Goal: Task Accomplishment & Management: Complete application form

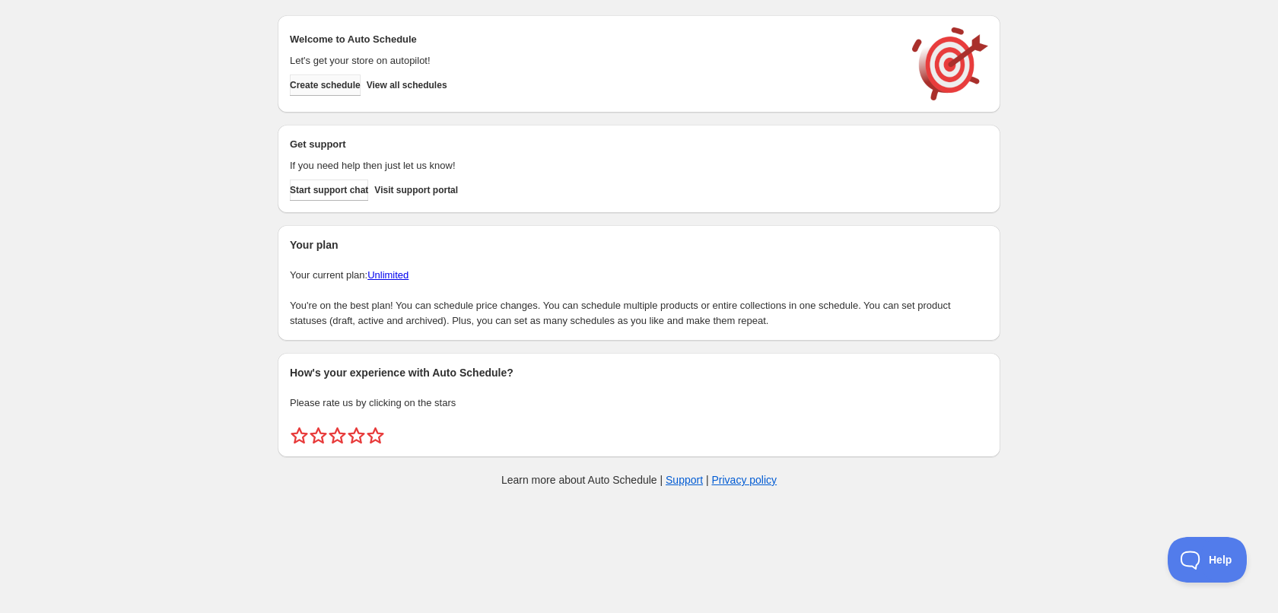
click at [320, 81] on span "Create schedule" at bounding box center [325, 85] width 71 height 12
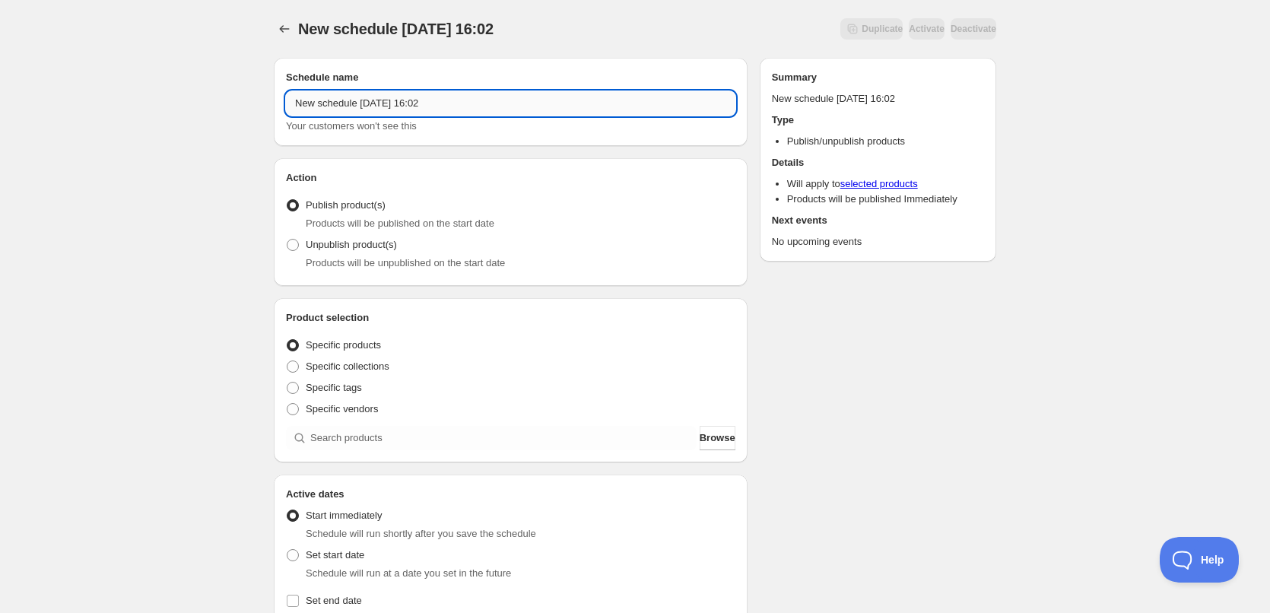
click at [498, 103] on input "New schedule [DATE] 16:02" at bounding box center [511, 103] width 450 height 24
type input "[DATE]"
click at [157, 259] on div "[DATE]. This page is ready [DATE] Duplicate Activate Deactivate More actions Du…" at bounding box center [635, 579] width 1270 height 1159
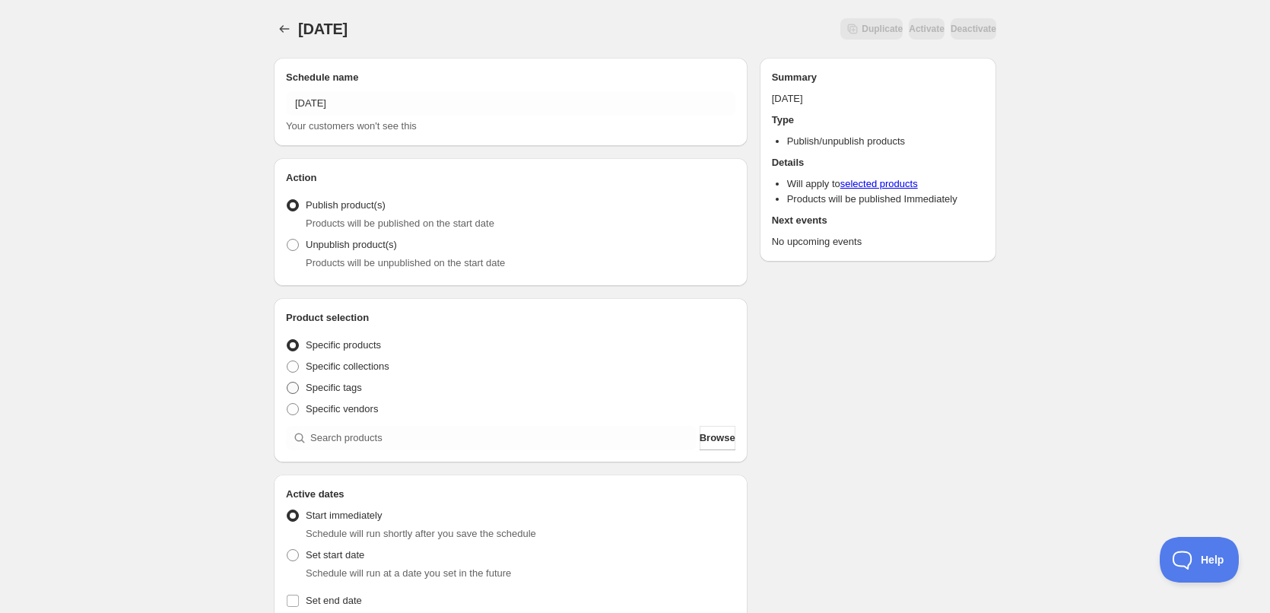
click at [297, 387] on span at bounding box center [293, 388] width 12 height 12
click at [288, 383] on input "Specific tags" at bounding box center [287, 382] width 1 height 1
radio input "true"
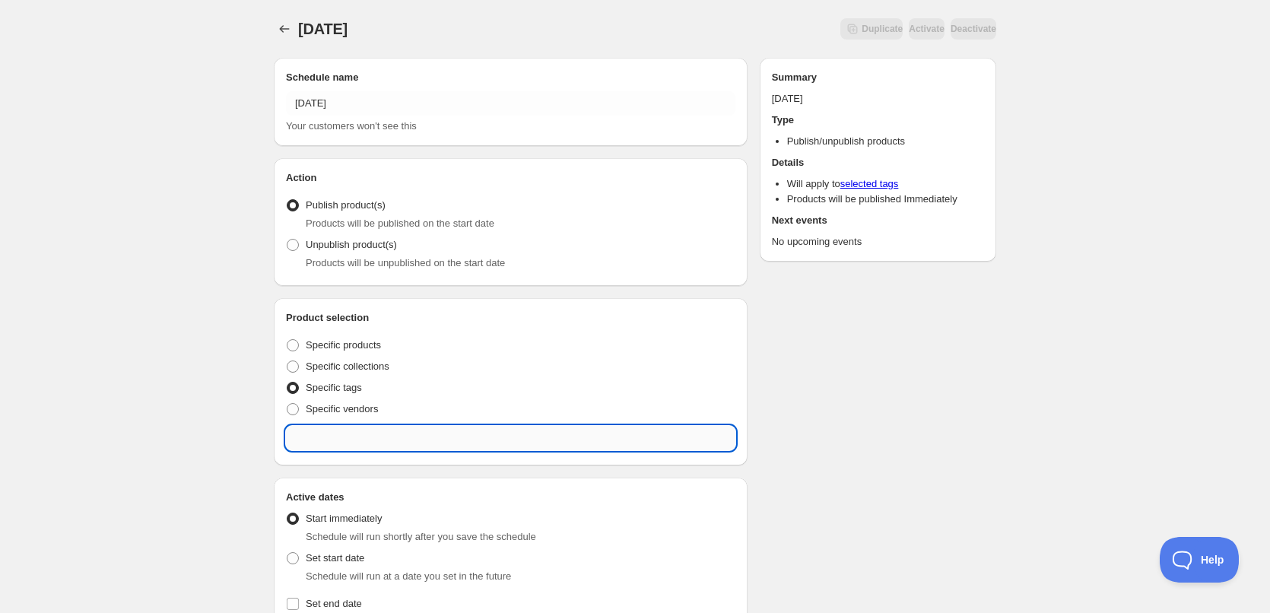
click at [370, 438] on input "text" at bounding box center [511, 438] width 450 height 24
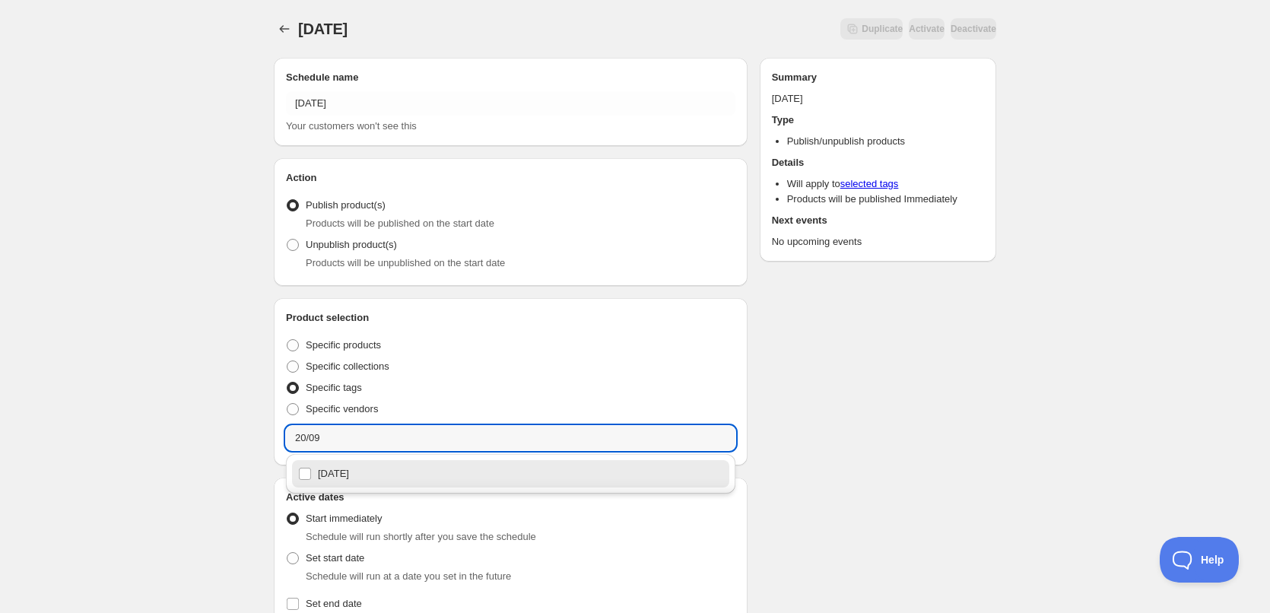
click at [364, 468] on div "[DATE]" at bounding box center [510, 473] width 425 height 21
type input "[DATE]"
checkbox input "true"
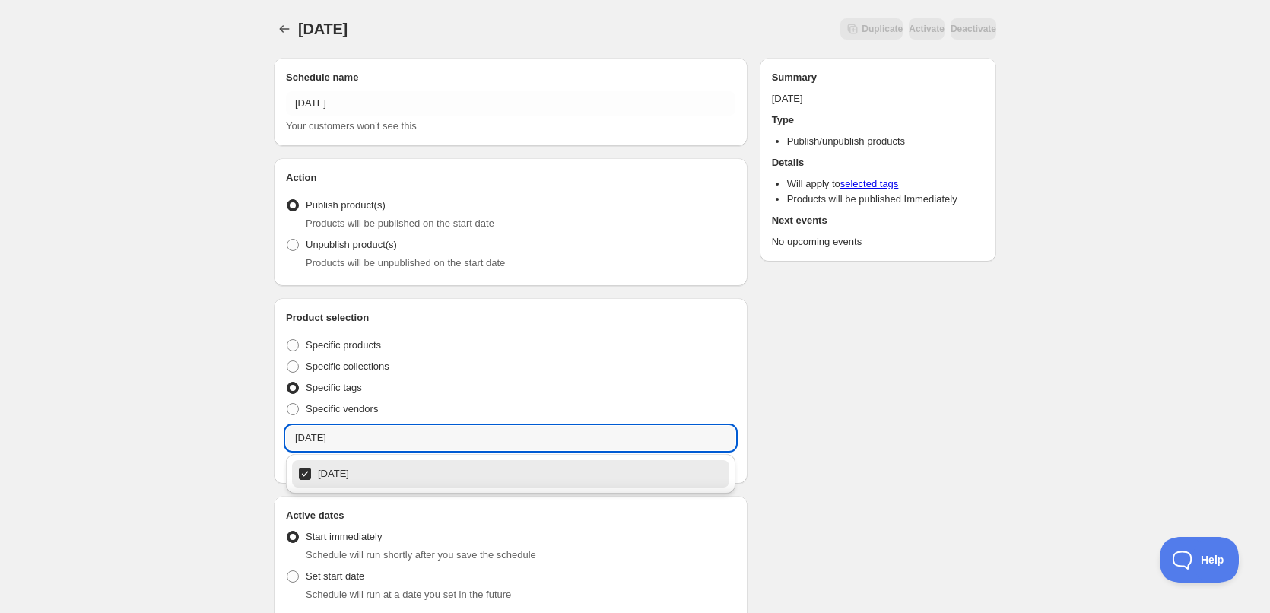
type input "[DATE]"
click at [201, 433] on div "[DATE]. This page is ready [DATE] Duplicate Activate Deactivate More actions Du…" at bounding box center [635, 590] width 1270 height 1181
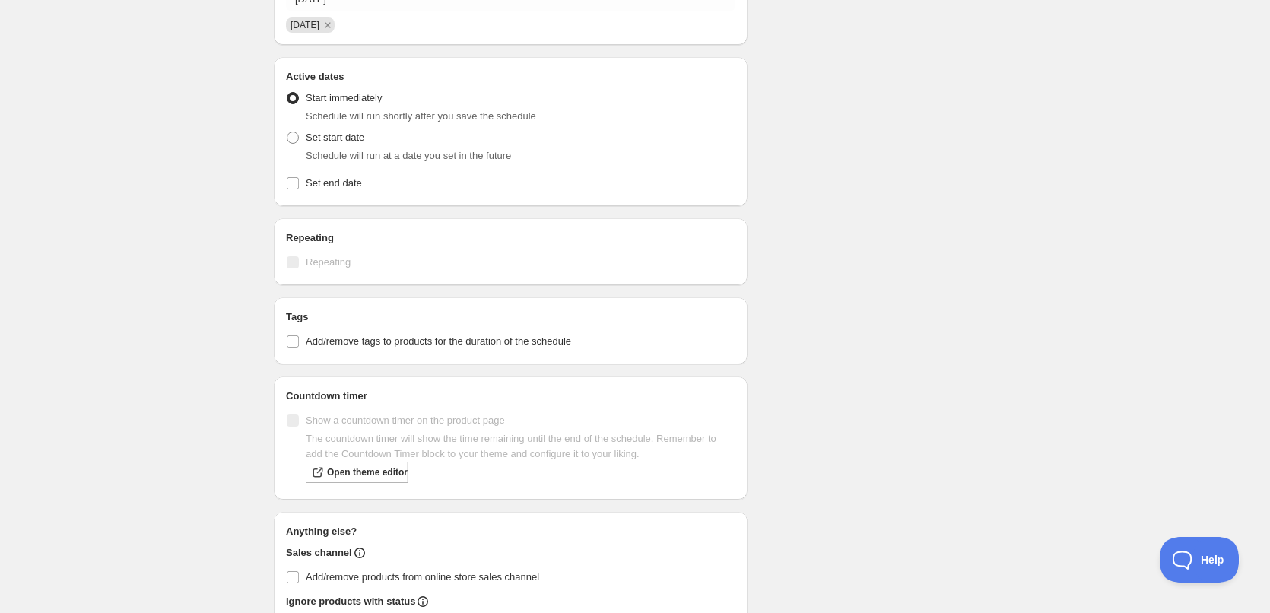
scroll to position [456, 0]
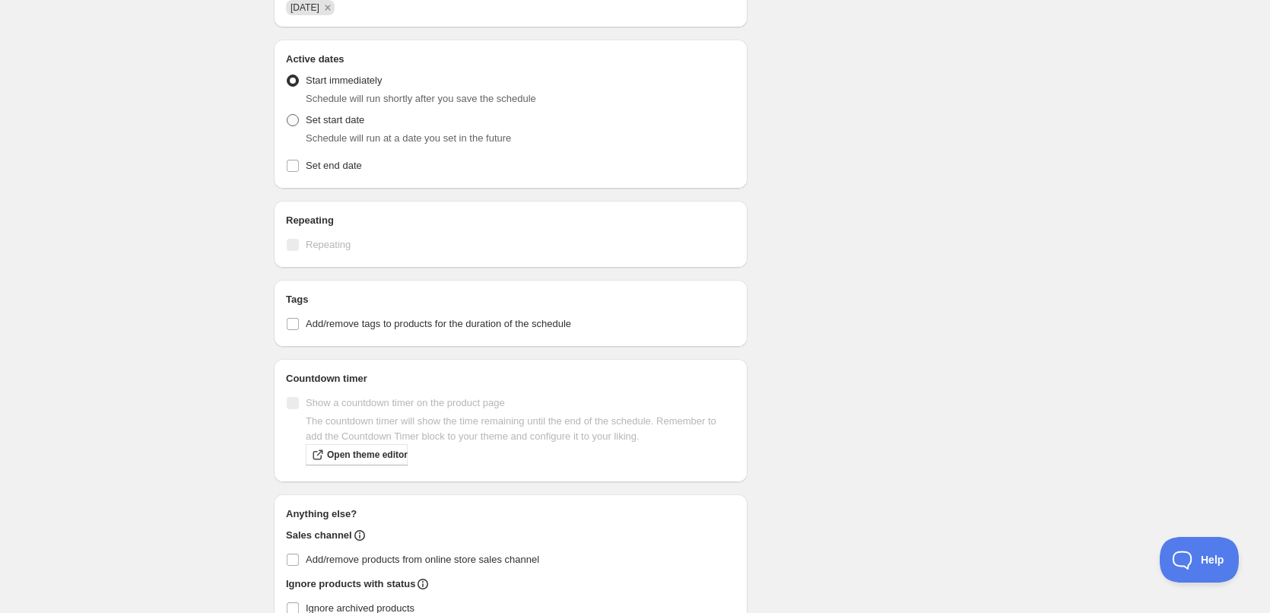
click at [293, 121] on span at bounding box center [293, 120] width 12 height 12
click at [288, 115] on input "Set start date" at bounding box center [287, 114] width 1 height 1
radio input "true"
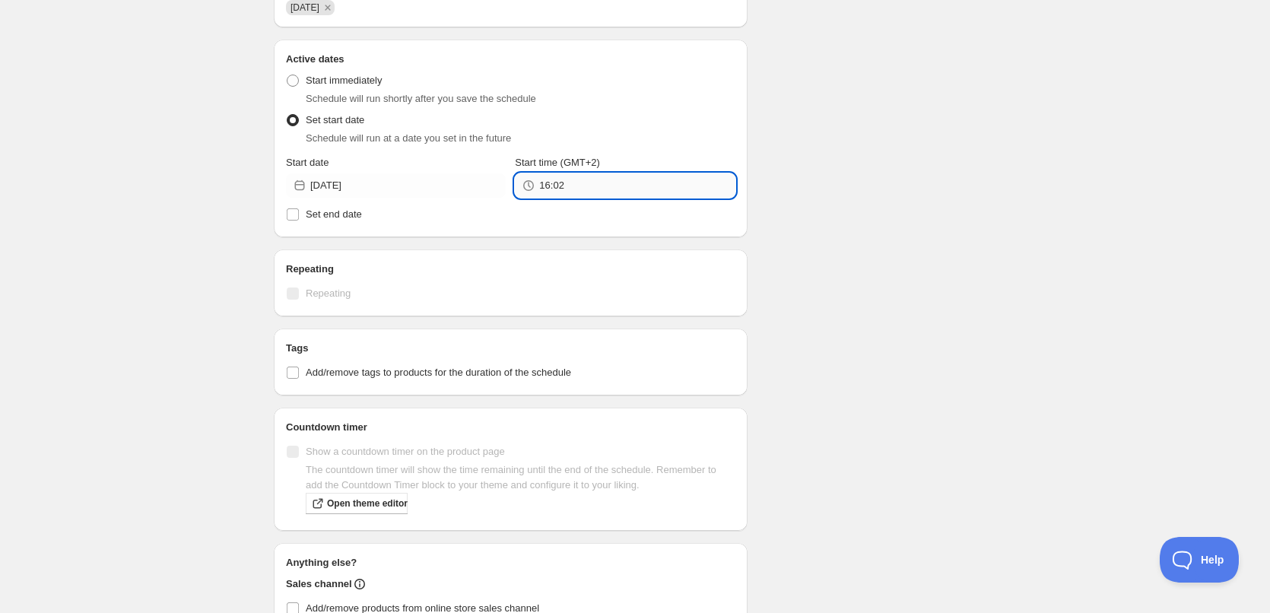
click at [612, 192] on input "16:02" at bounding box center [637, 185] width 196 height 24
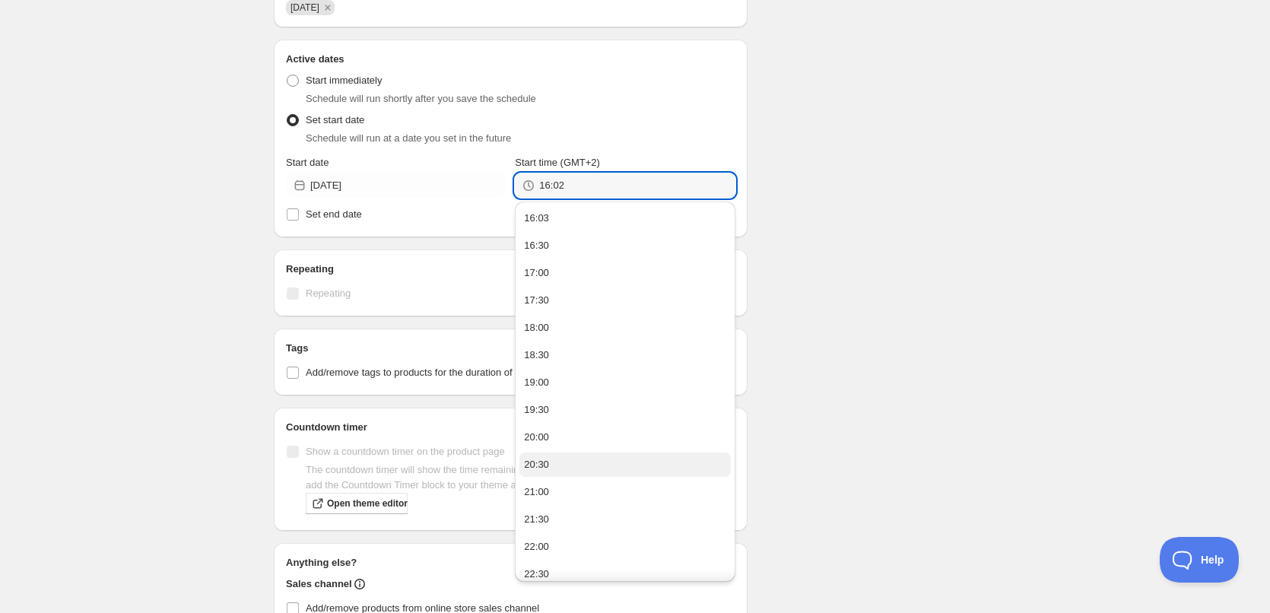
scroll to position [64, 0]
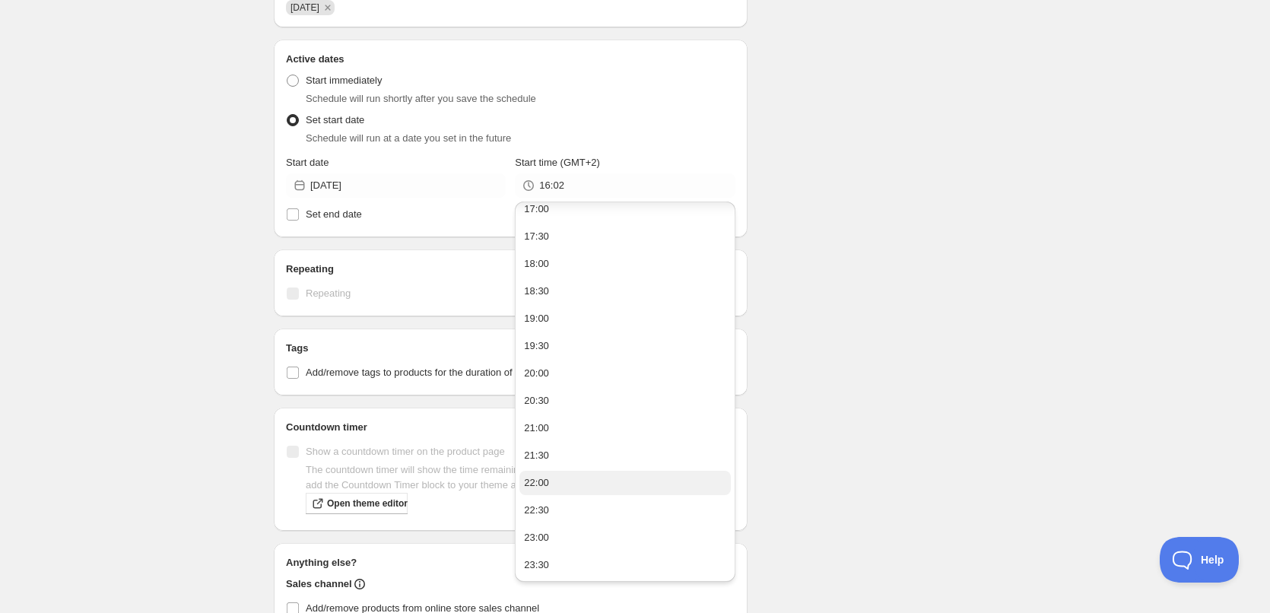
click at [574, 478] on button "22:00" at bounding box center [625, 483] width 211 height 24
type input "22:00"
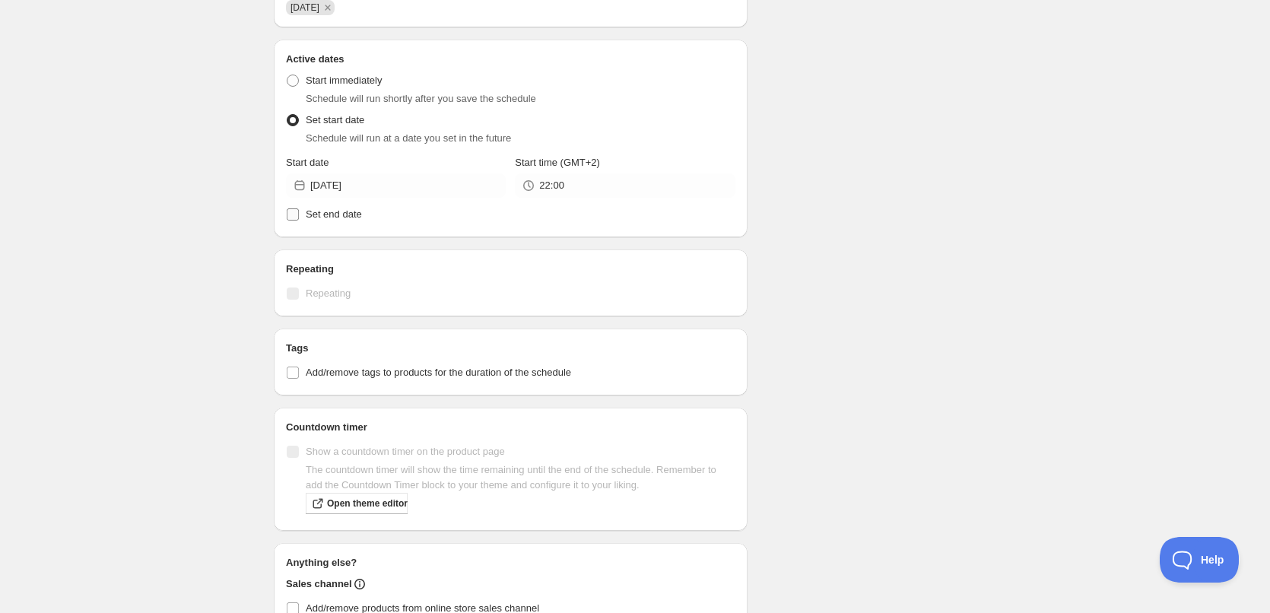
click at [334, 217] on span "Set end date" at bounding box center [334, 213] width 56 height 11
click at [299, 217] on input "Set end date" at bounding box center [293, 214] width 12 height 12
checkbox input "true"
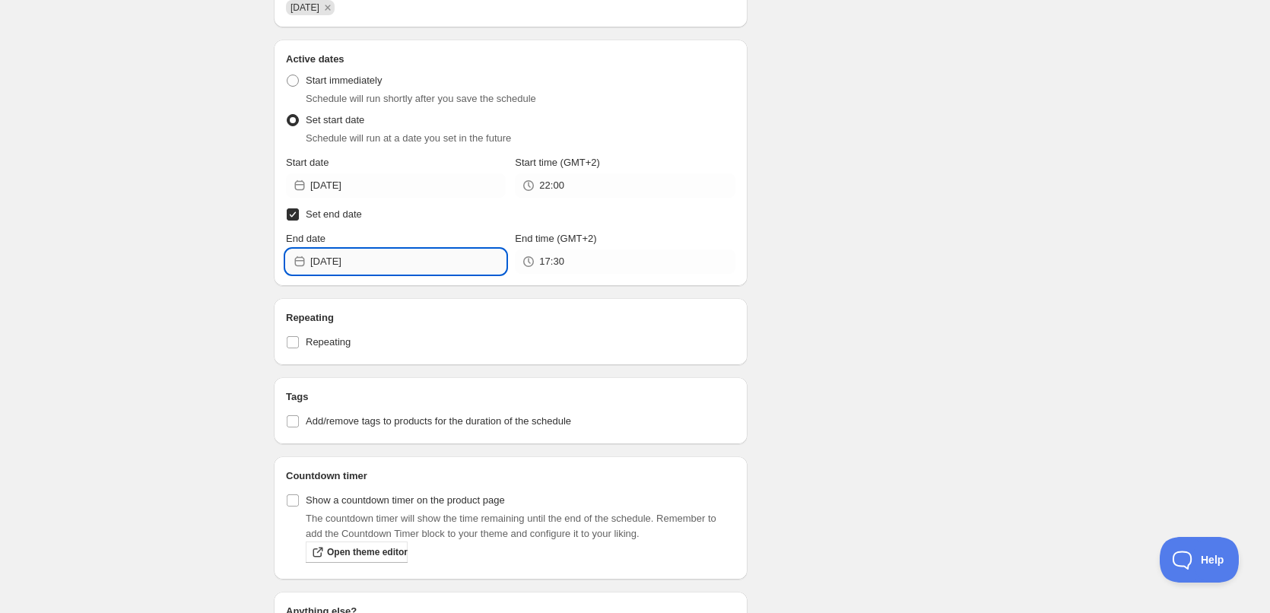
click at [394, 271] on input "[DATE]" at bounding box center [408, 262] width 196 height 24
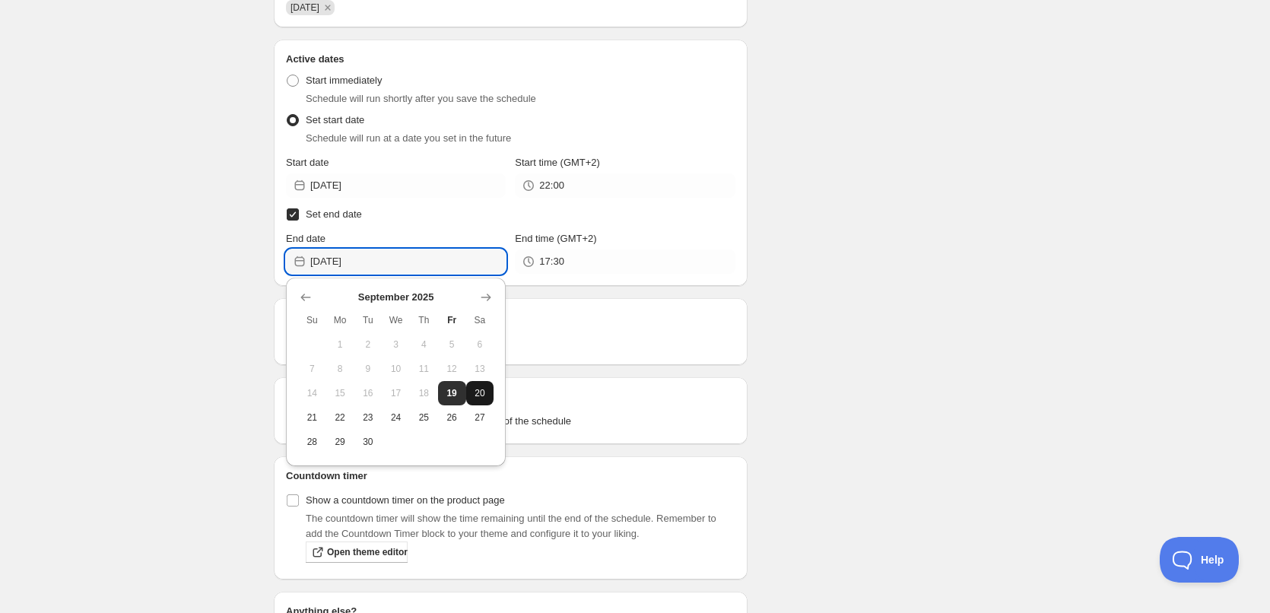
click at [476, 386] on button "20" at bounding box center [480, 393] width 28 height 24
type input "[DATE]"
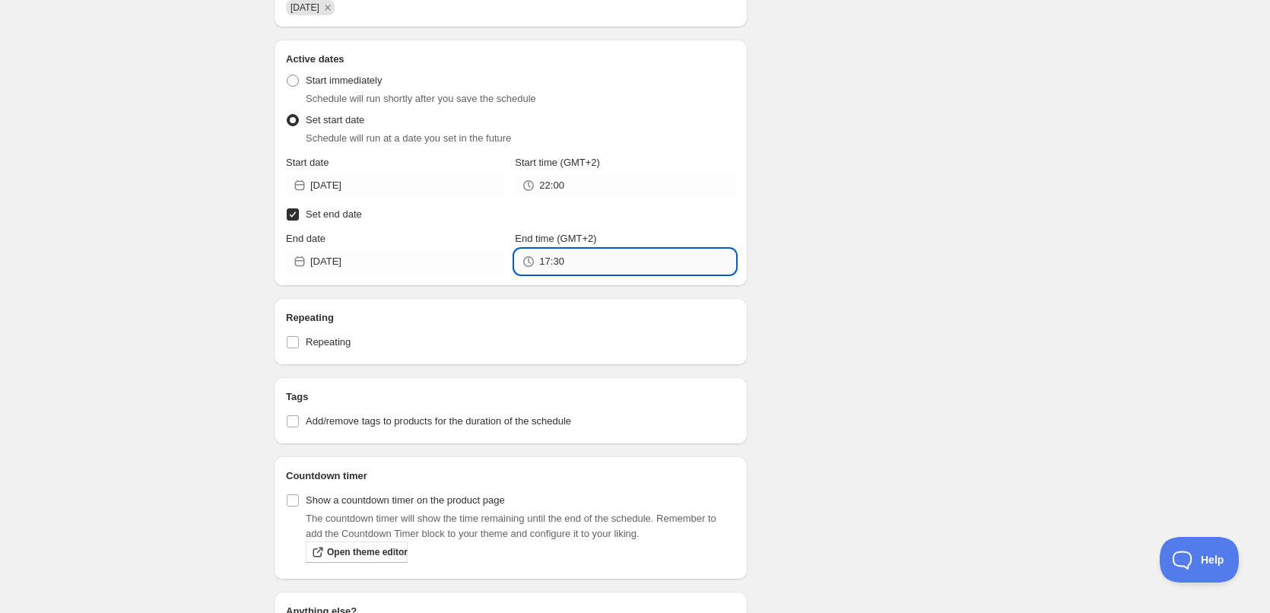
click at [589, 263] on input "17:30" at bounding box center [637, 262] width 196 height 24
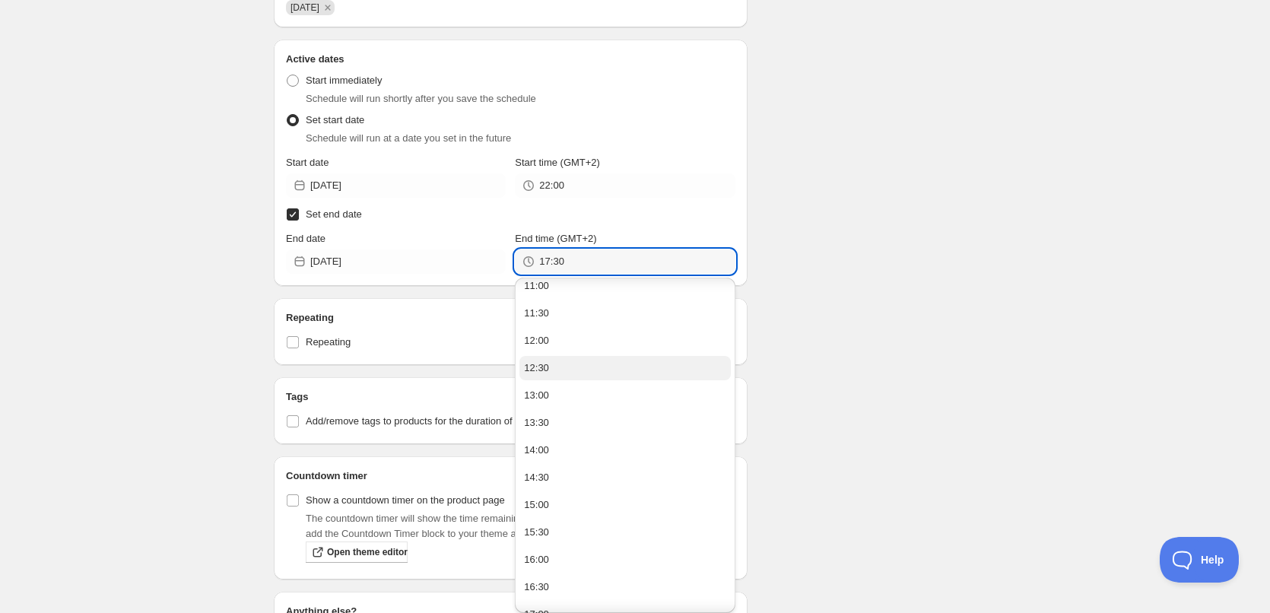
scroll to position [985, 0]
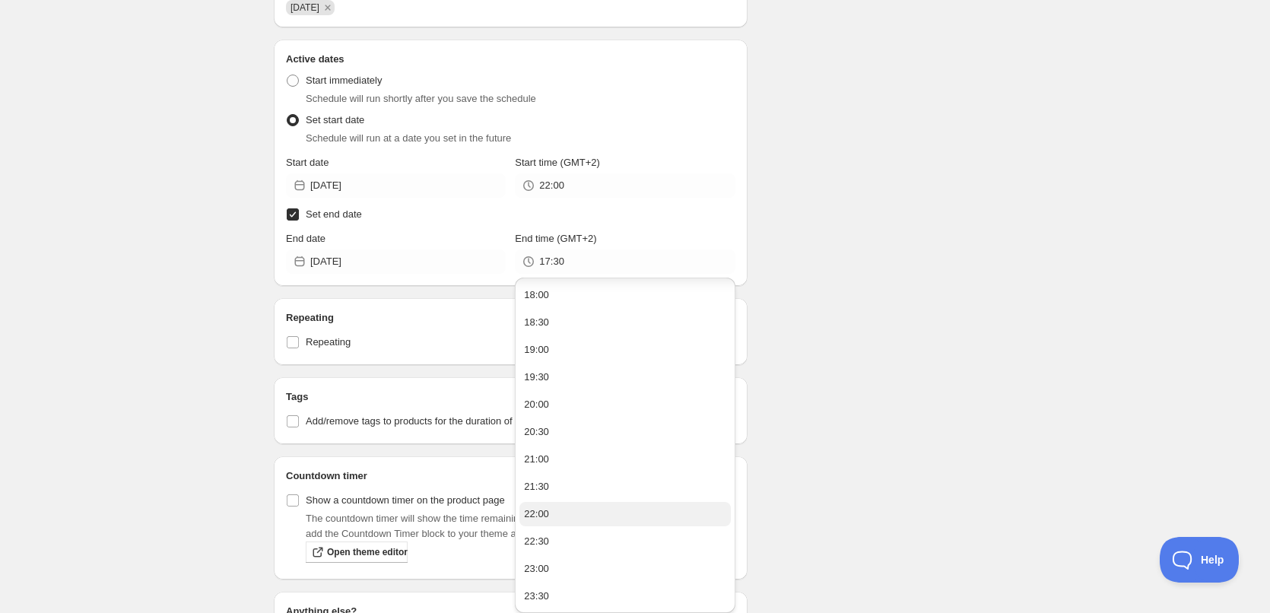
click at [579, 525] on button "22:00" at bounding box center [625, 514] width 211 height 24
click at [558, 262] on input "22:00" at bounding box center [637, 262] width 196 height 24
type input "22:10"
click at [851, 313] on div "Schedule name [DATE] Your customers won't see this Action Action Publish produc…" at bounding box center [629, 226] width 735 height 1275
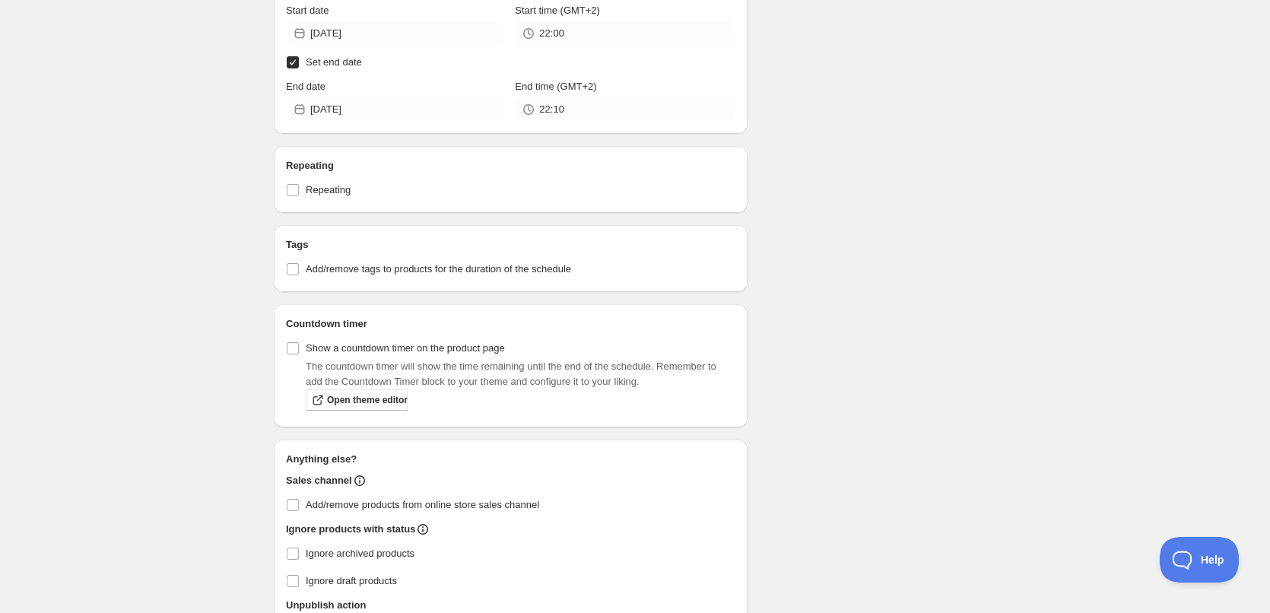
scroll to position [685, 0]
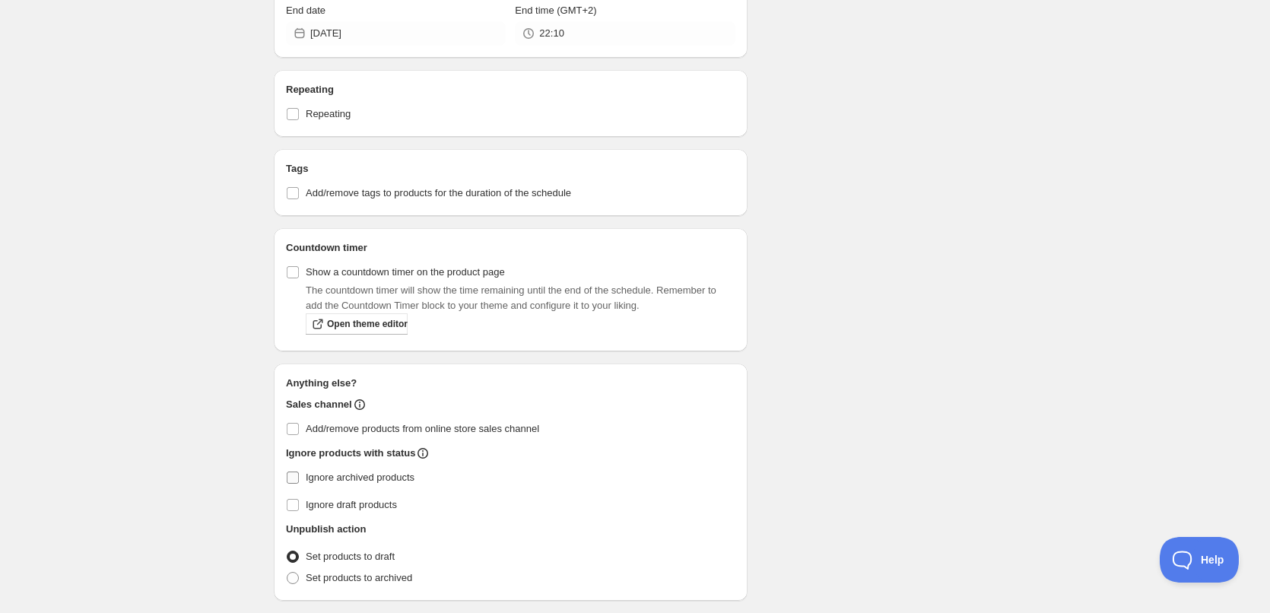
click at [294, 478] on input "Ignore archived products" at bounding box center [293, 478] width 12 height 12
checkbox input "true"
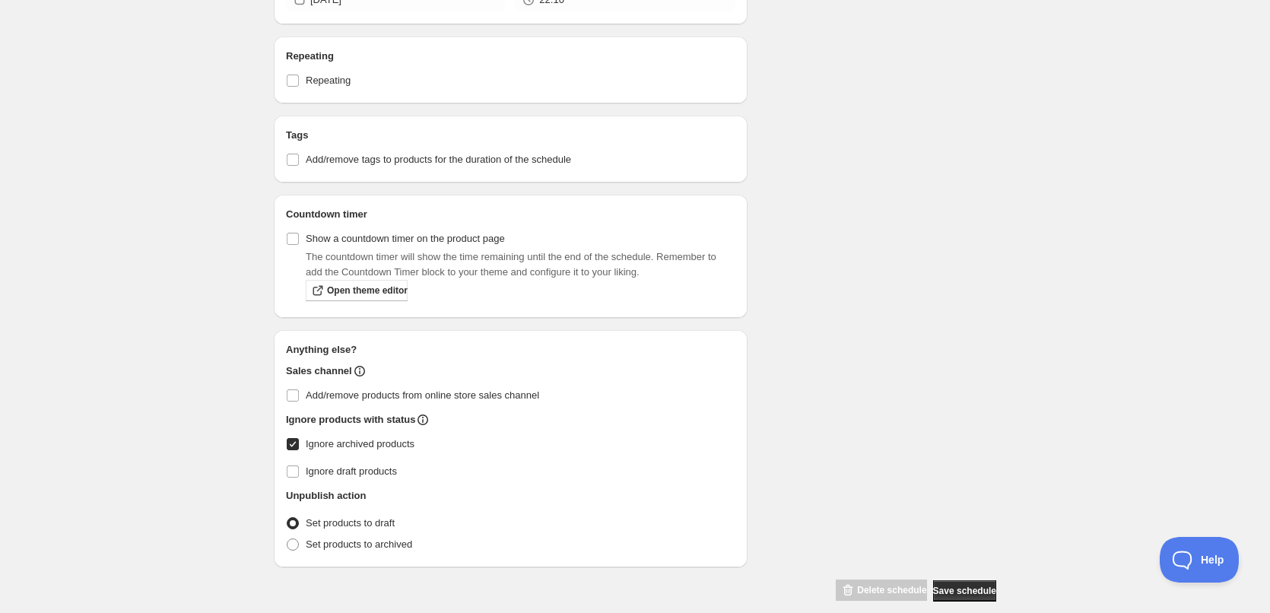
scroll to position [736, 0]
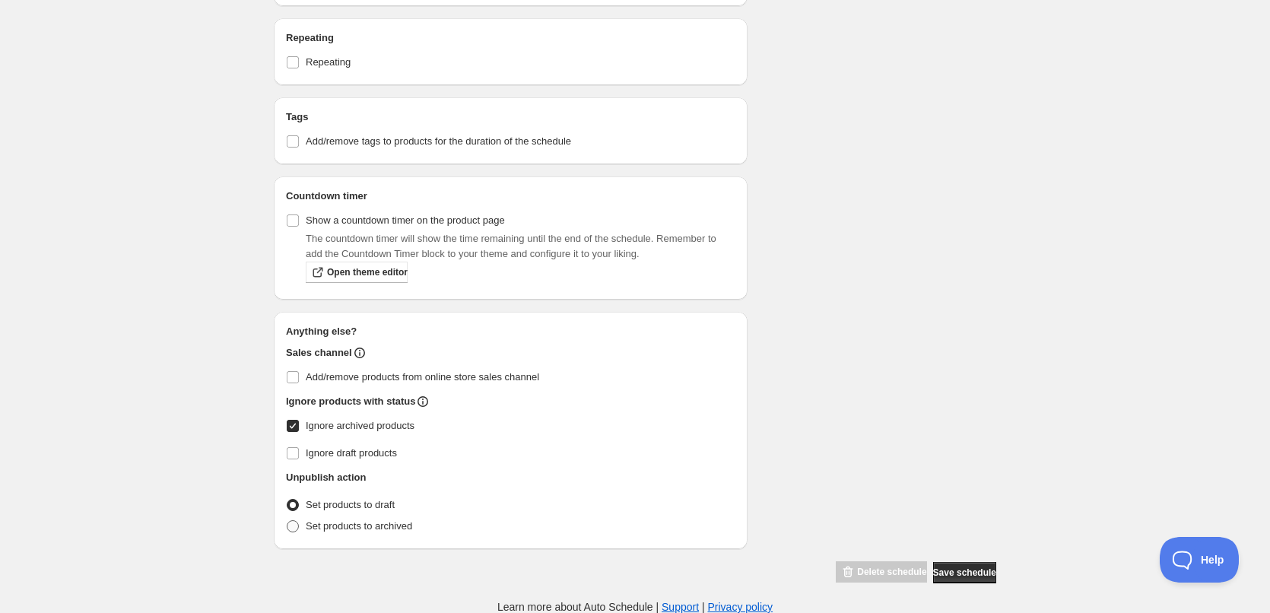
click at [296, 525] on span at bounding box center [293, 526] width 12 height 12
click at [288, 521] on input "Set products to archived" at bounding box center [287, 520] width 1 height 1
radio input "true"
click at [970, 574] on span "Save schedule" at bounding box center [964, 573] width 63 height 12
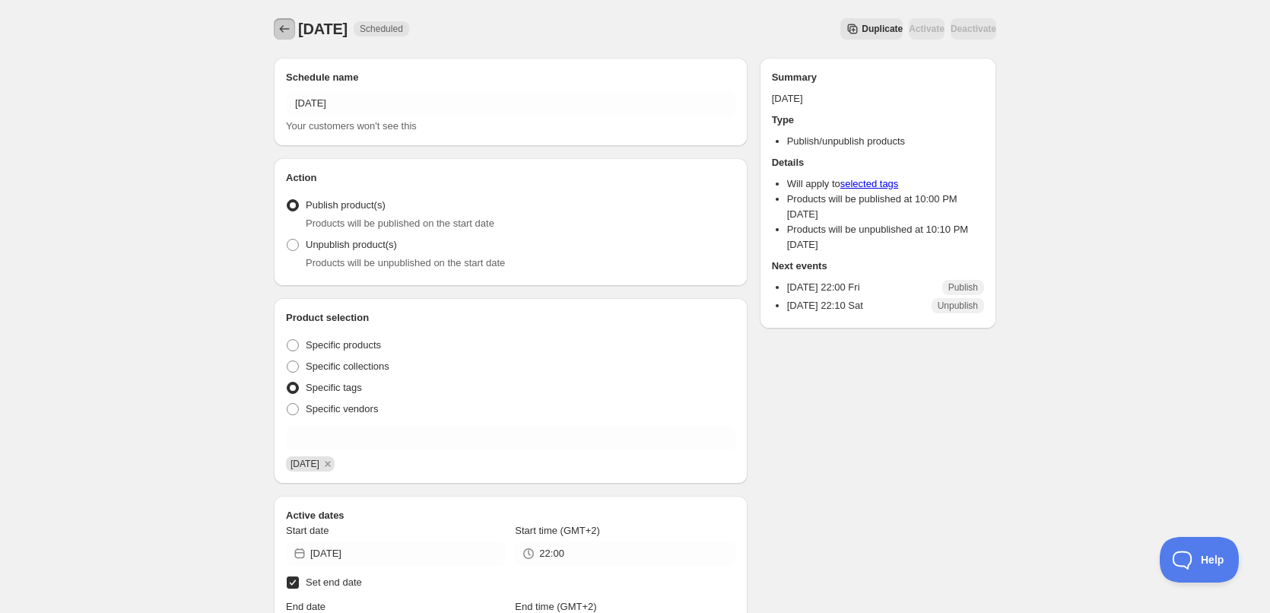
click at [288, 34] on icon "Schedules" at bounding box center [284, 28] width 15 height 15
